Goal: Browse casually: Explore the website without a specific task or goal

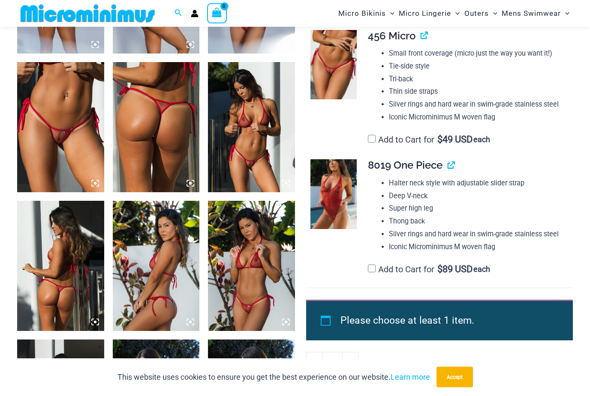
click at [48, 132] on img at bounding box center [60, 128] width 87 height 130
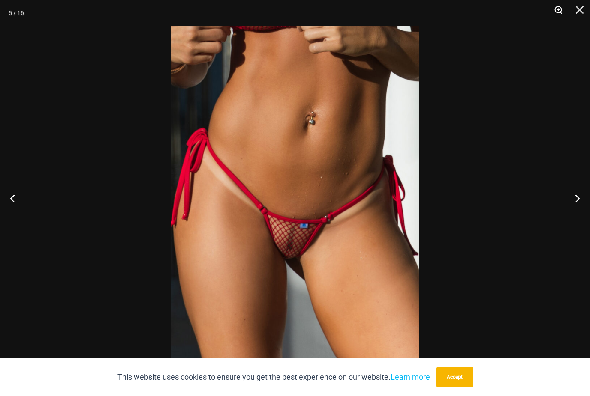
click at [558, 8] on button "Zoom" at bounding box center [554, 13] width 21 height 26
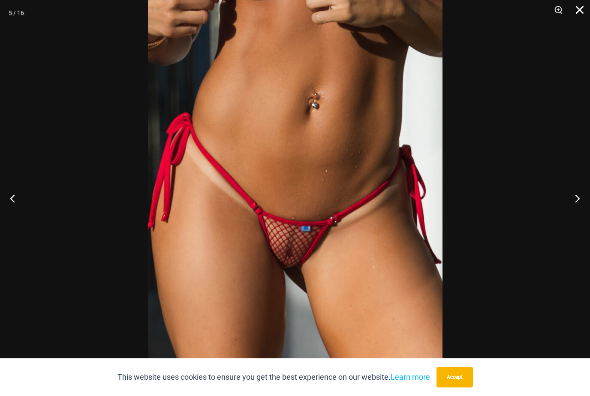
click at [576, 16] on button "Close" at bounding box center [576, 13] width 21 height 26
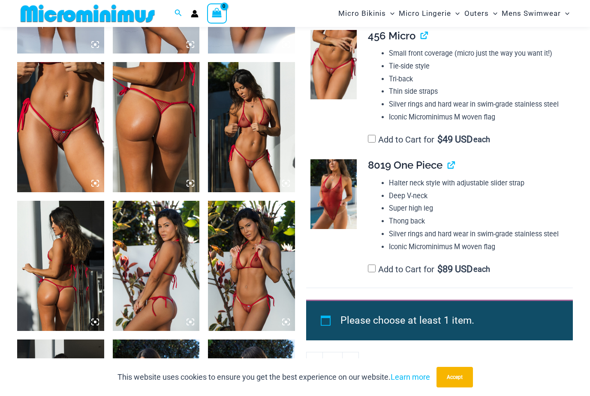
click at [247, 269] on img at bounding box center [251, 266] width 87 height 130
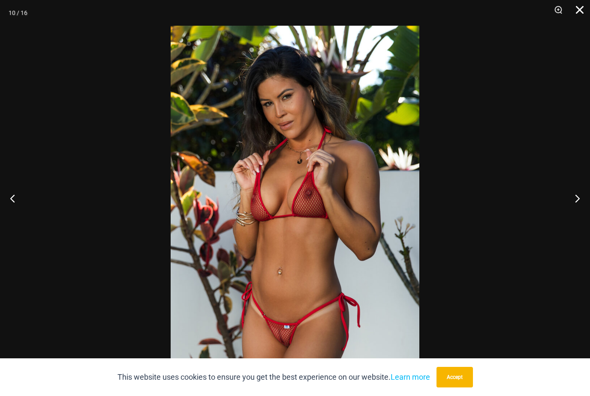
click at [587, 9] on button "Close" at bounding box center [576, 13] width 21 height 26
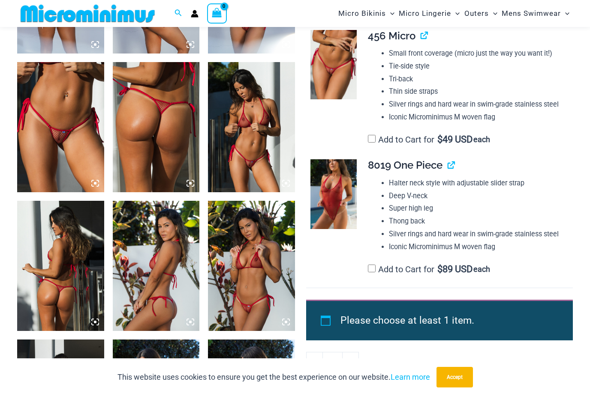
click at [261, 149] on img at bounding box center [251, 127] width 87 height 130
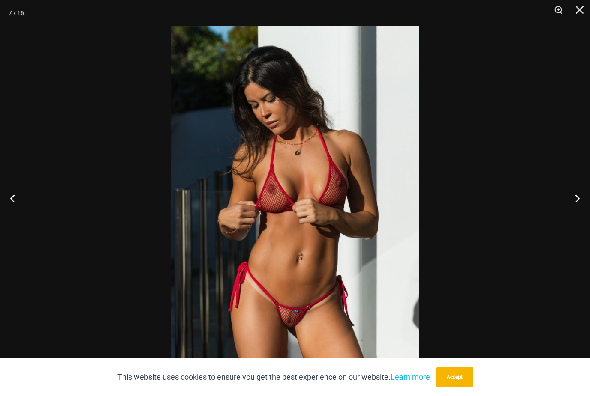
click at [557, 6] on button "Zoom" at bounding box center [554, 13] width 21 height 26
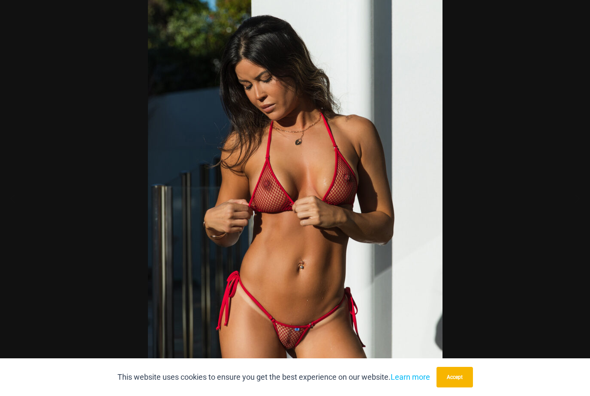
click at [580, 6] on button "Close" at bounding box center [576, 13] width 21 height 26
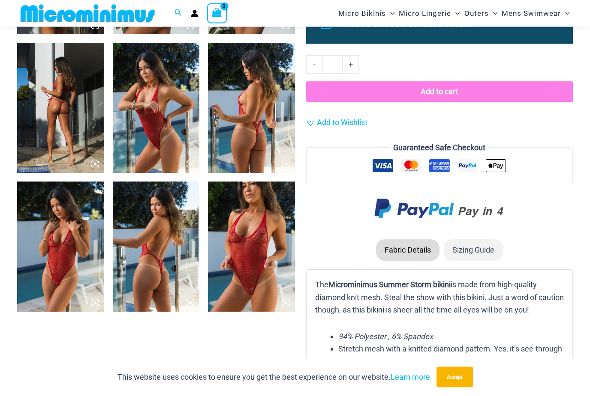
scroll to position [877, 0]
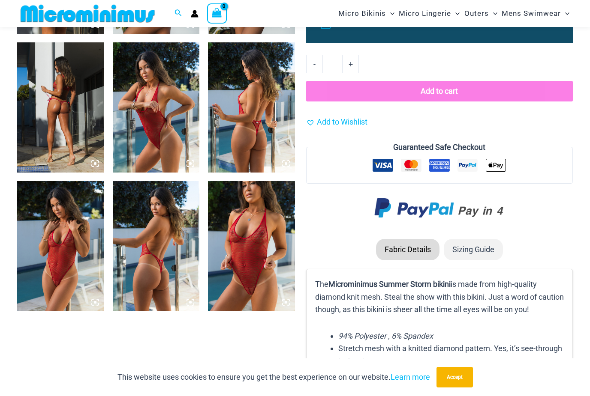
click at [50, 240] on img at bounding box center [60, 246] width 87 height 130
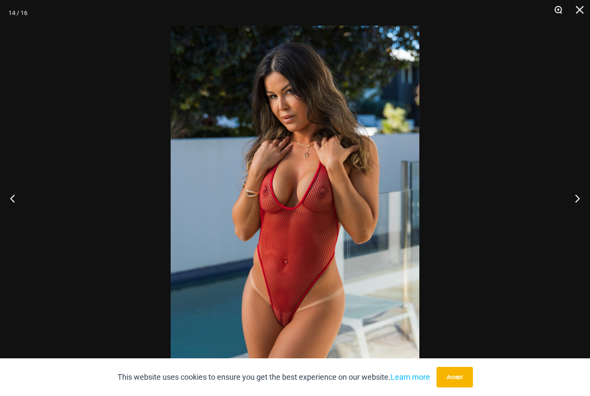
click at [559, 13] on button "Zoom" at bounding box center [554, 13] width 21 height 26
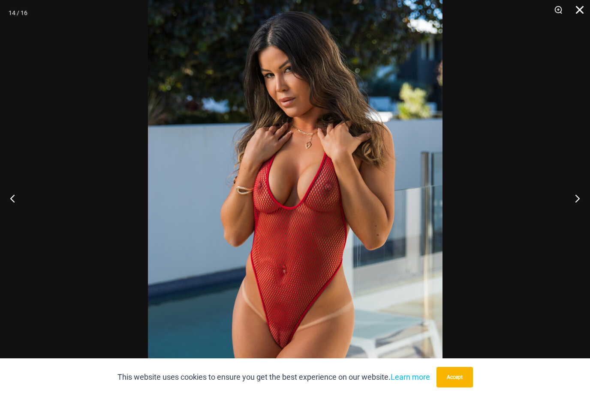
click at [574, 4] on button "Close" at bounding box center [576, 13] width 21 height 26
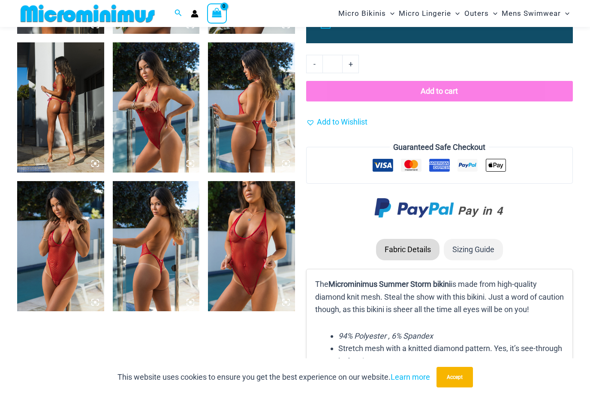
click at [241, 256] on img at bounding box center [251, 246] width 87 height 130
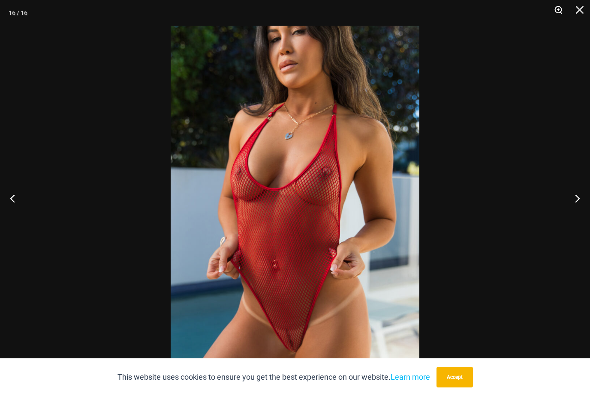
click at [555, 8] on button "Zoom" at bounding box center [554, 13] width 21 height 26
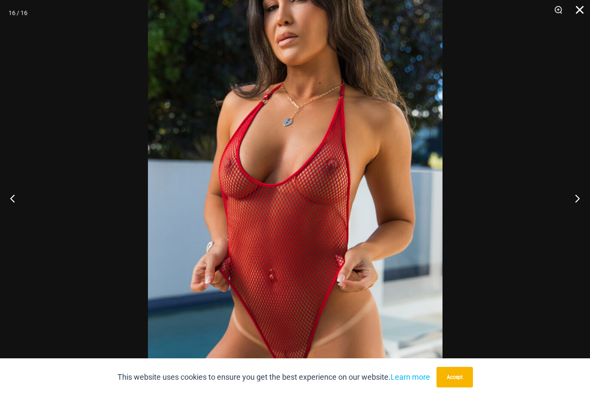
click at [586, 9] on button "Close" at bounding box center [576, 13] width 21 height 26
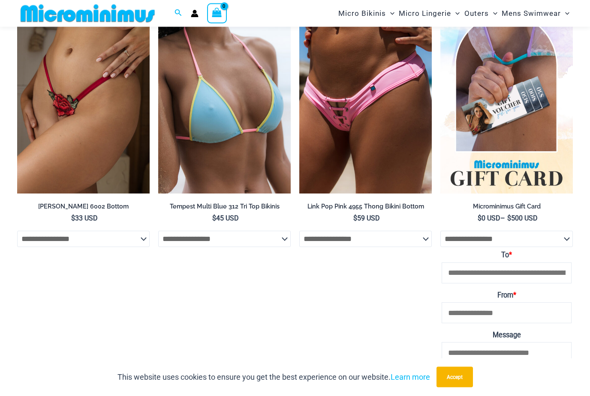
scroll to position [2726, 0]
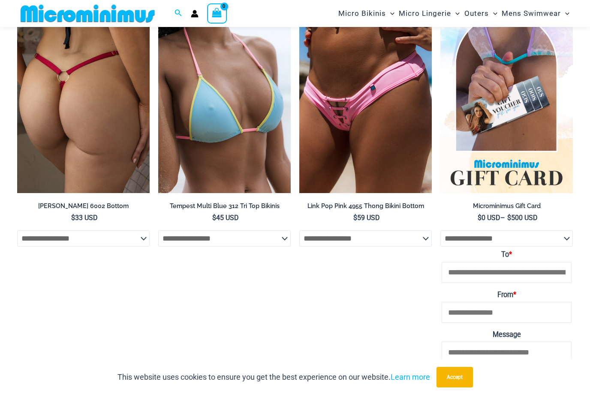
click at [65, 105] on img at bounding box center [83, 94] width 132 height 199
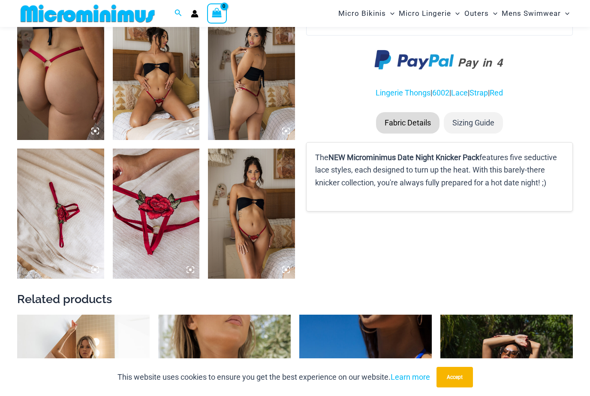
scroll to position [498, 0]
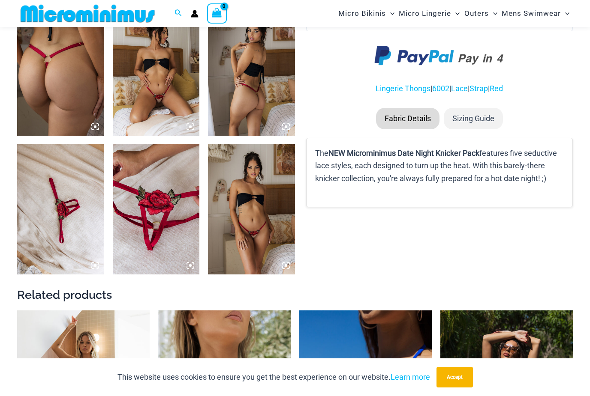
click at [138, 100] on img at bounding box center [156, 71] width 87 height 130
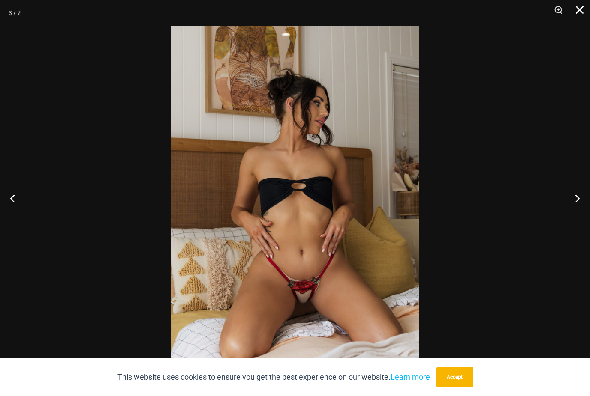
click at [577, 9] on button "Close" at bounding box center [576, 13] width 21 height 26
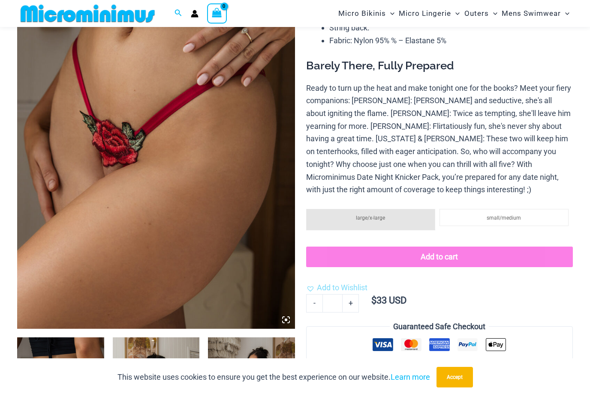
scroll to position [164, 0]
